Goal: Book appointment/travel/reservation

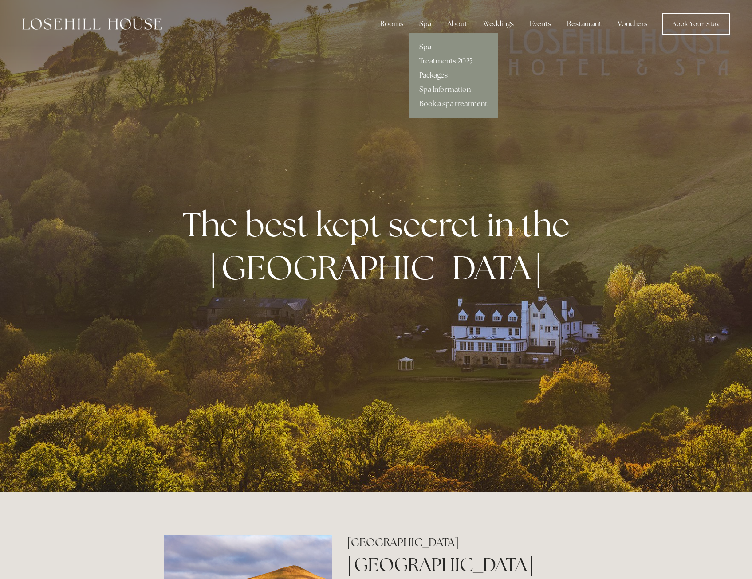
click at [423, 22] on div "Spa" at bounding box center [425, 24] width 26 height 18
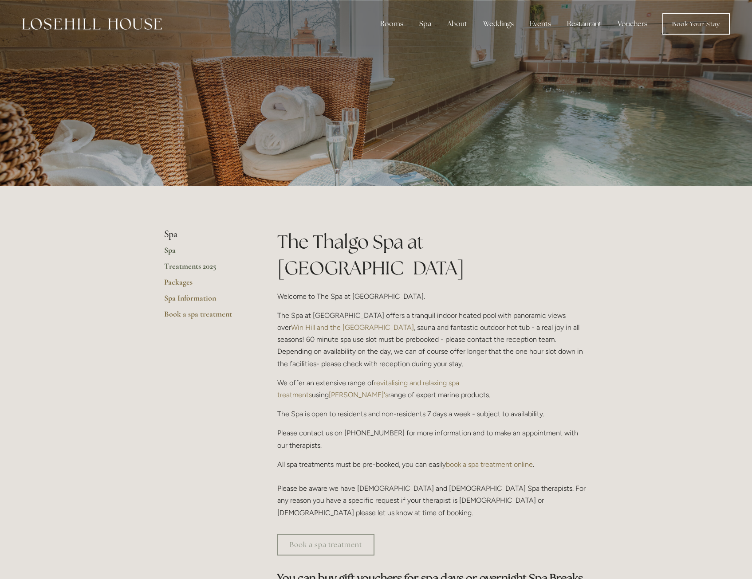
click at [206, 269] on link "Treatments 2025" at bounding box center [206, 269] width 85 height 16
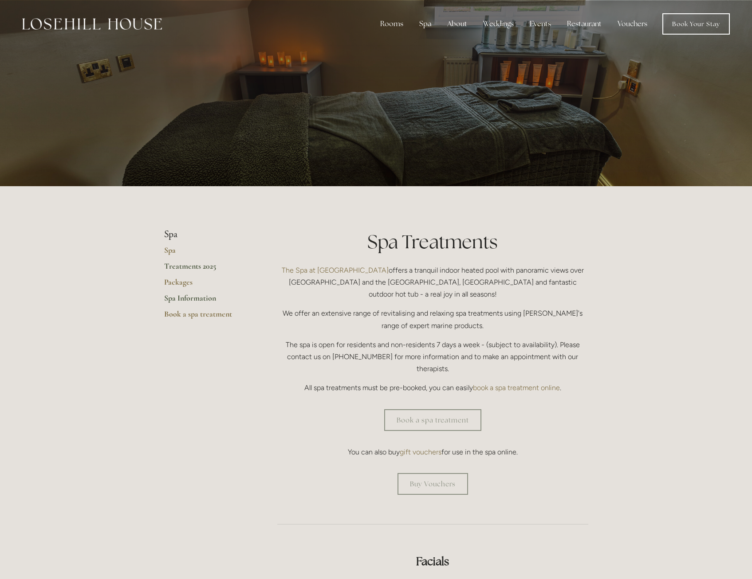
click at [180, 299] on link "Spa Information" at bounding box center [206, 301] width 85 height 16
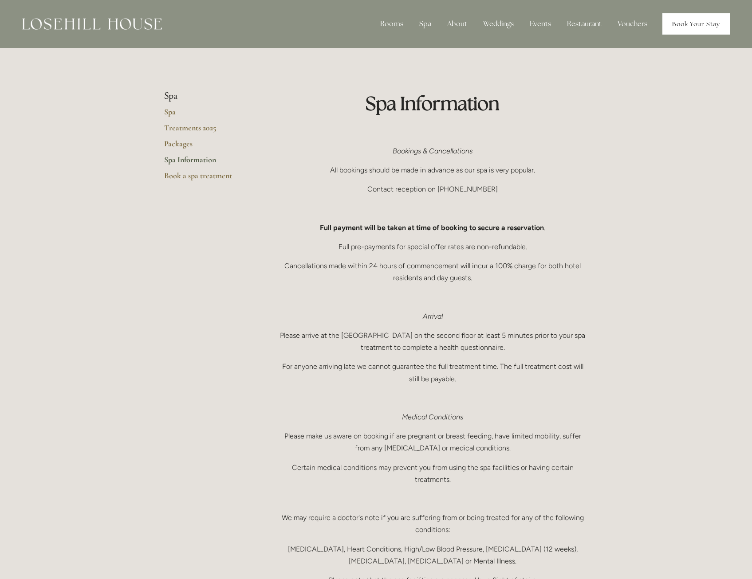
click at [709, 25] on link "Book Your Stay" at bounding box center [695, 23] width 67 height 21
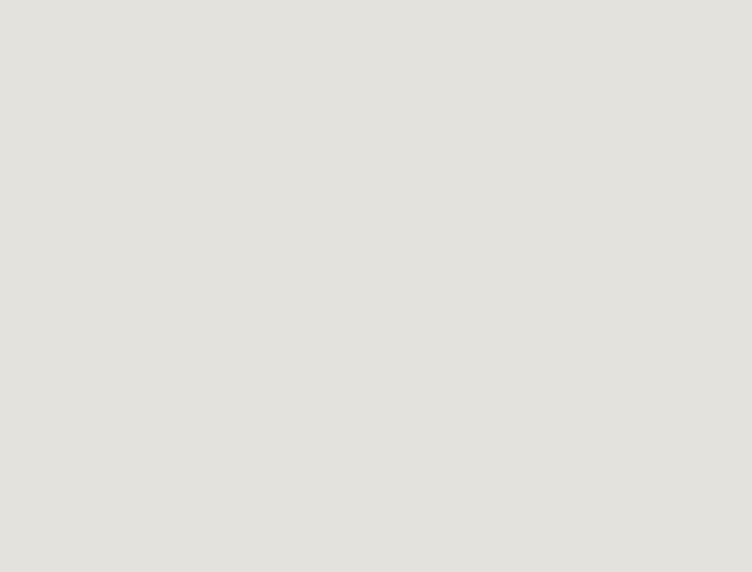
scroll to position [177, 0]
